Goal: Information Seeking & Learning: Find specific fact

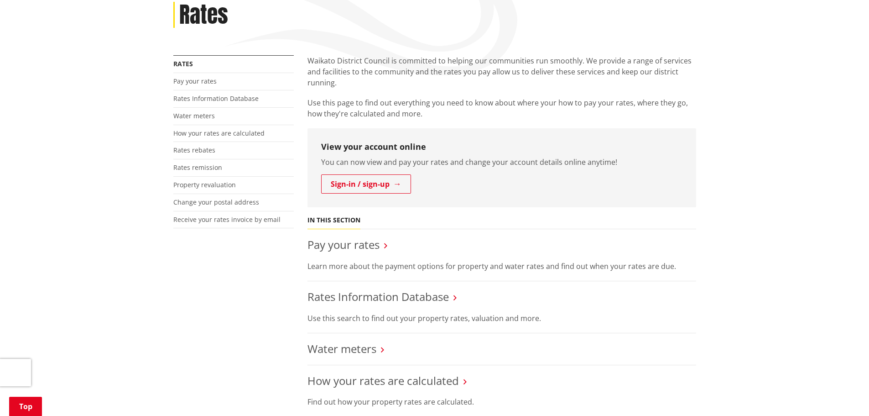
scroll to position [137, 0]
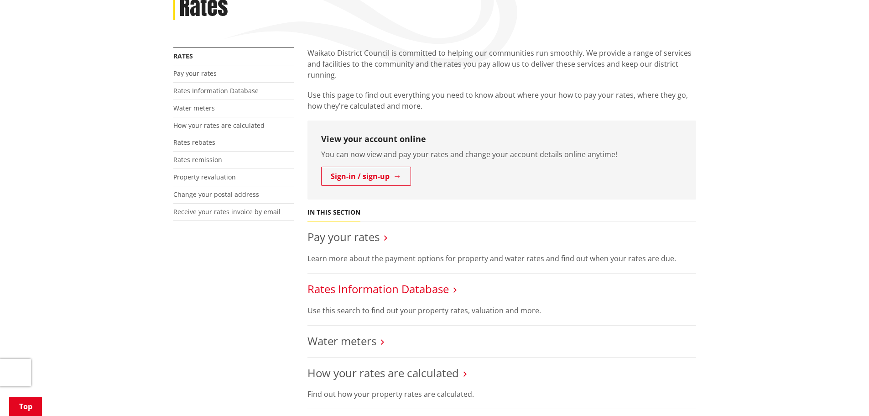
click at [373, 289] on link "Rates Information Database" at bounding box center [378, 288] width 141 height 15
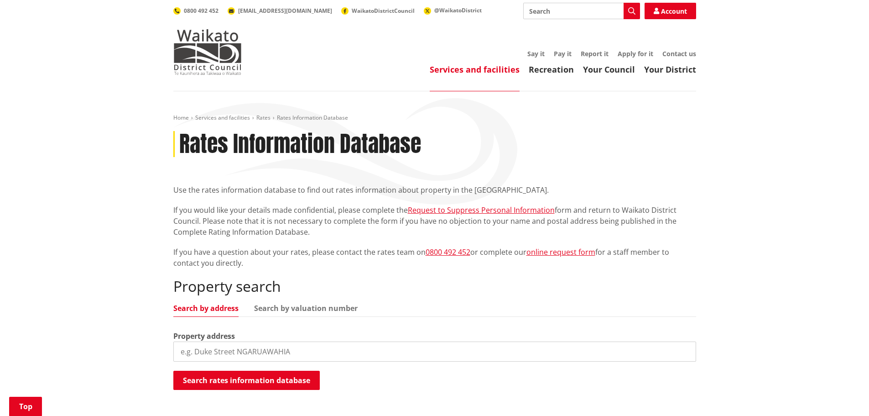
scroll to position [182, 0]
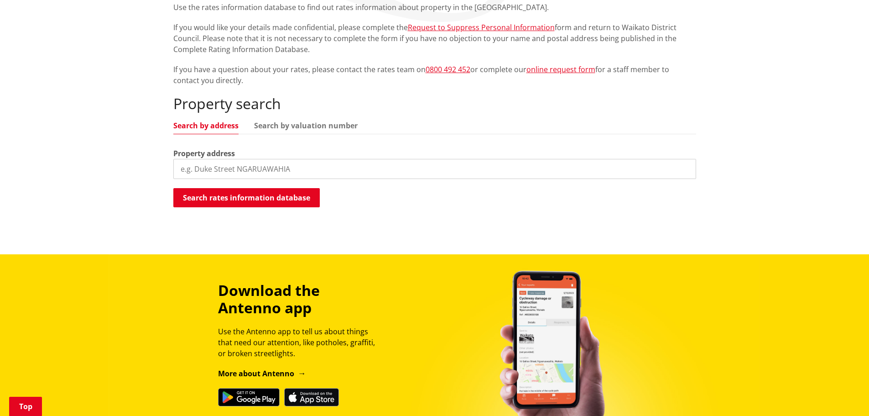
click at [183, 172] on input "search" at bounding box center [434, 169] width 523 height 20
type input "2 Bow Street"
click at [252, 193] on button "Search rates information database" at bounding box center [246, 197] width 146 height 19
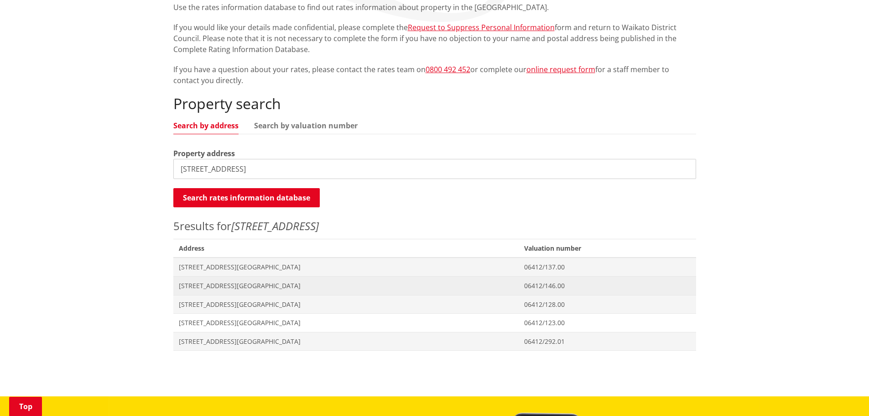
click at [209, 288] on span "[STREET_ADDRESS][GEOGRAPHIC_DATA]" at bounding box center [346, 285] width 335 height 9
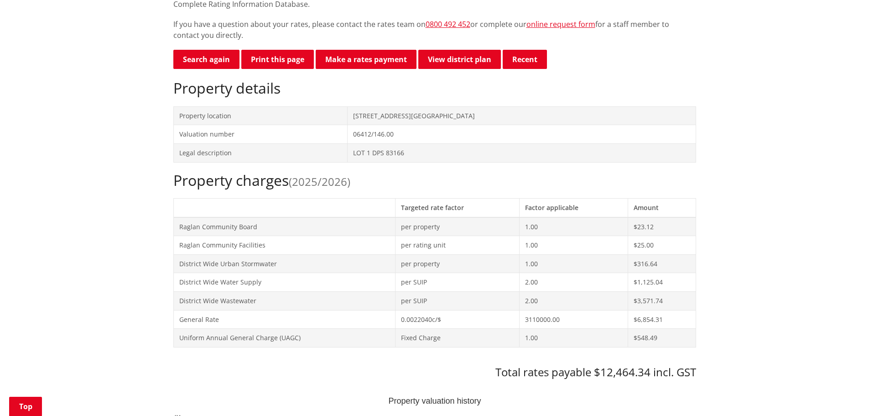
scroll to position [274, 0]
